Goal: Entertainment & Leisure: Consume media (video, audio)

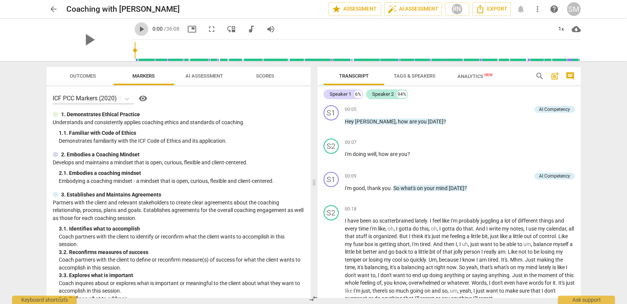
click at [137, 28] on span "play_arrow" at bounding box center [141, 29] width 9 height 9
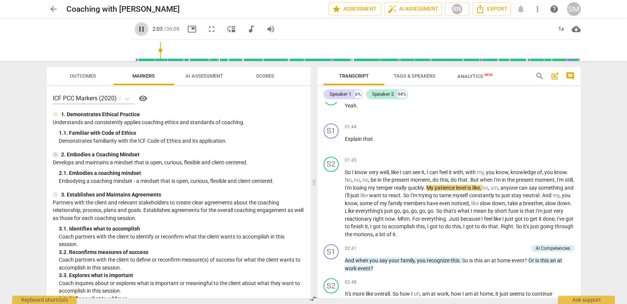
click at [137, 30] on span "pause" at bounding box center [141, 29] width 9 height 9
click at [137, 30] on span "play_arrow" at bounding box center [141, 29] width 9 height 9
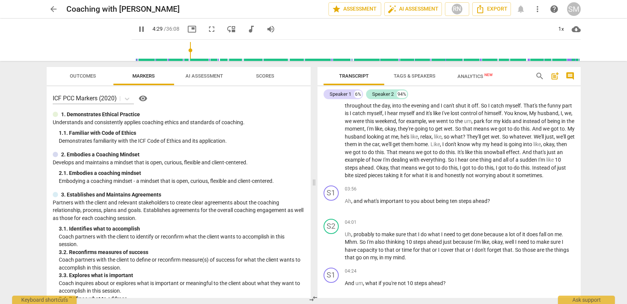
scroll to position [667, 0]
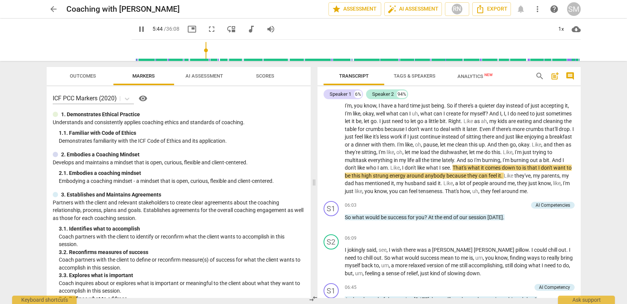
click at [137, 31] on span "pause" at bounding box center [141, 29] width 9 height 9
click at [137, 28] on span "play_arrow" at bounding box center [141, 29] width 9 height 9
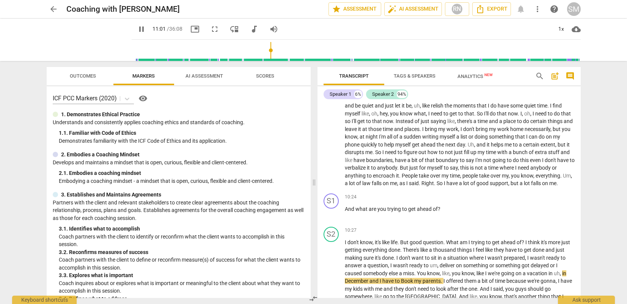
scroll to position [1320, 0]
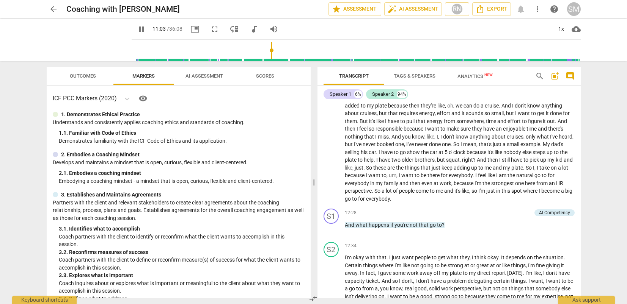
click at [137, 31] on span "pause" at bounding box center [141, 29] width 9 height 9
click at [137, 28] on span "play_arrow" at bounding box center [141, 29] width 9 height 9
click at [137, 31] on span "pause" at bounding box center [141, 29] width 9 height 9
click at [137, 29] on span "play_arrow" at bounding box center [141, 29] width 9 height 9
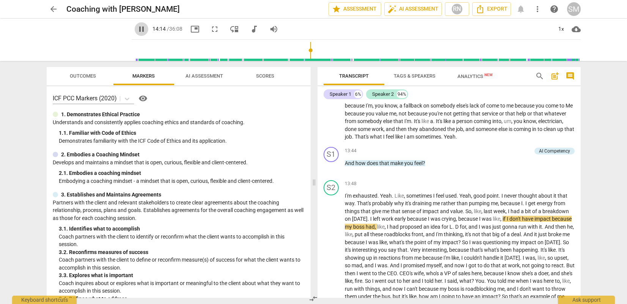
click at [137, 30] on span "pause" at bounding box center [141, 29] width 9 height 9
click at [137, 28] on span "play_arrow" at bounding box center [141, 29] width 9 height 9
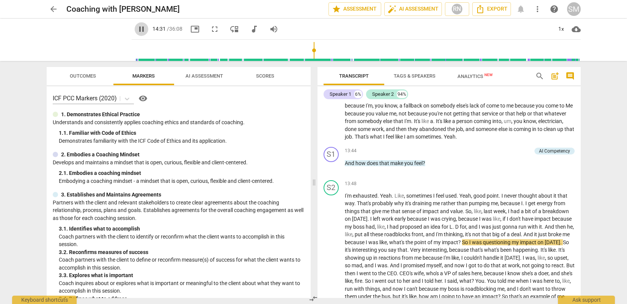
click at [137, 28] on span "pause" at bounding box center [141, 29] width 9 height 9
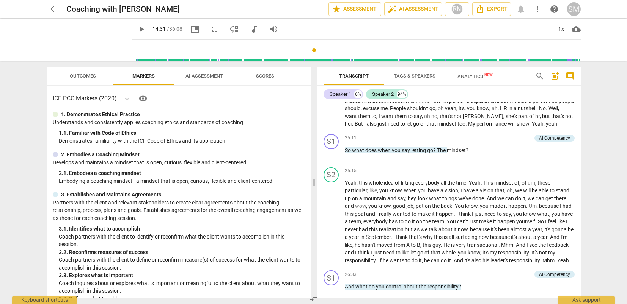
scroll to position [2738, 0]
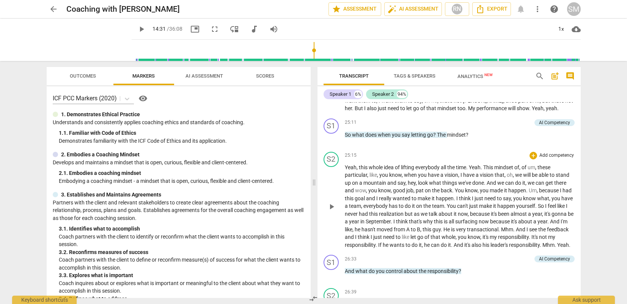
drag, startPoint x: 577, startPoint y: 238, endPoint x: 576, endPoint y: 251, distance: 12.9
click at [576, 251] on div "S2 play_arrow pause 25:15 + Add competency keyboard_arrow_right Yeah , this who…" at bounding box center [448, 201] width 263 height 104
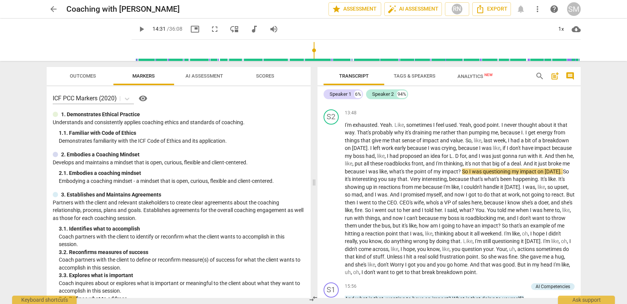
scroll to position [1621, 0]
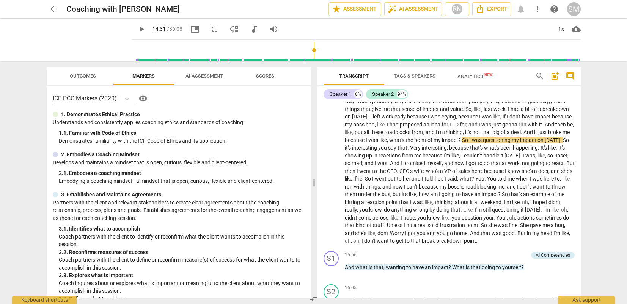
click at [137, 31] on span "play_arrow" at bounding box center [141, 29] width 9 height 9
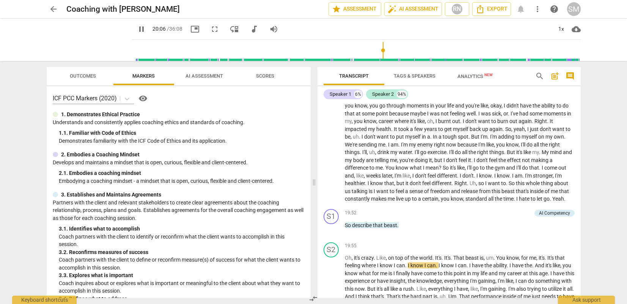
scroll to position [2264, 0]
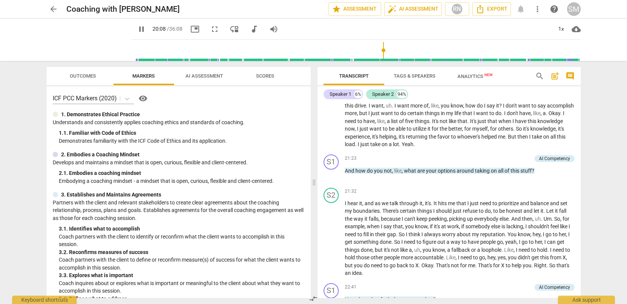
click at [137, 29] on span "pause" at bounding box center [141, 29] width 9 height 9
click at [137, 30] on span "play_arrow" at bounding box center [141, 29] width 9 height 9
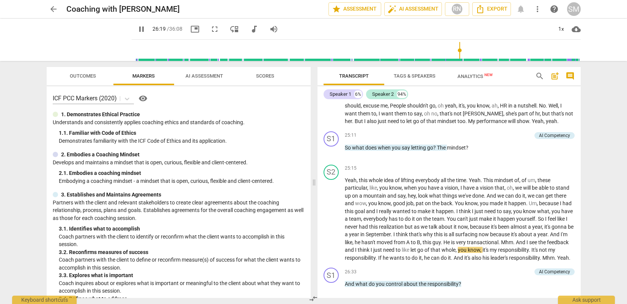
scroll to position [2925, 0]
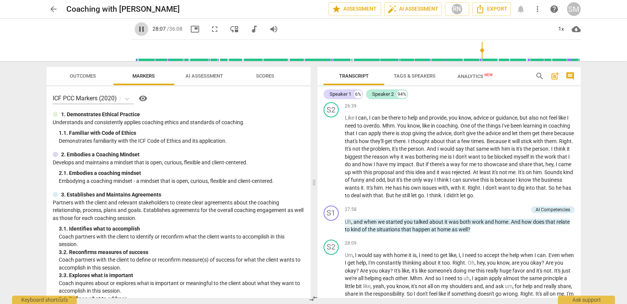
click at [137, 26] on span "pause" at bounding box center [141, 29] width 9 height 9
type input "1688"
